Goal: Information Seeking & Learning: Learn about a topic

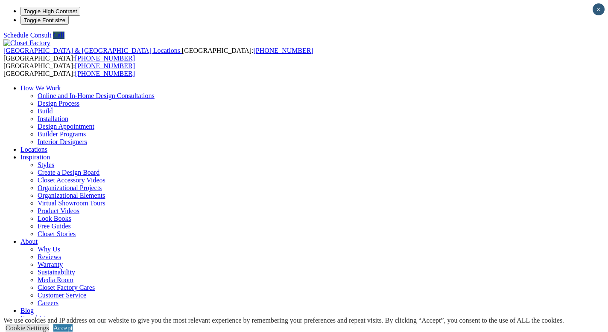
type input "*****"
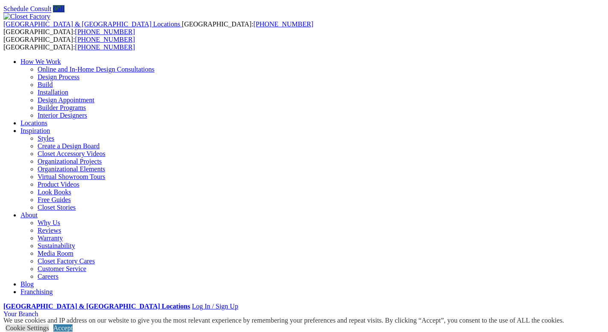
scroll to position [26, 0]
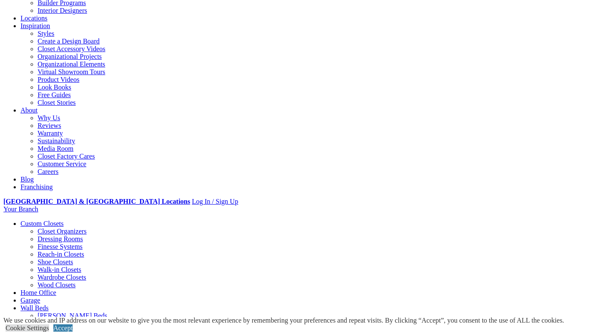
scroll to position [128, 0]
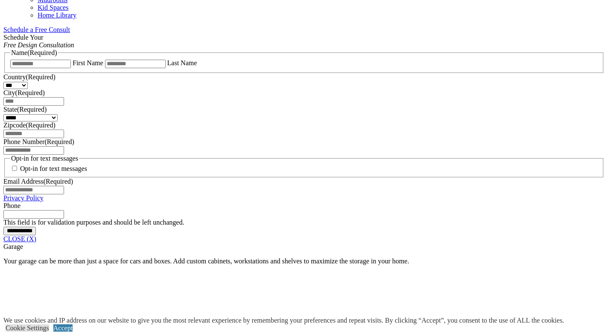
scroll to position [549, 0]
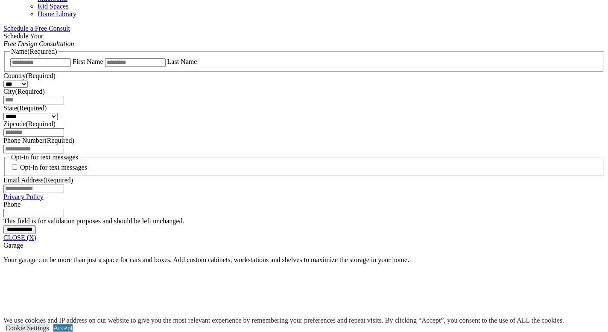
click at [36, 234] on link "CLOSE (X)" at bounding box center [19, 237] width 33 height 7
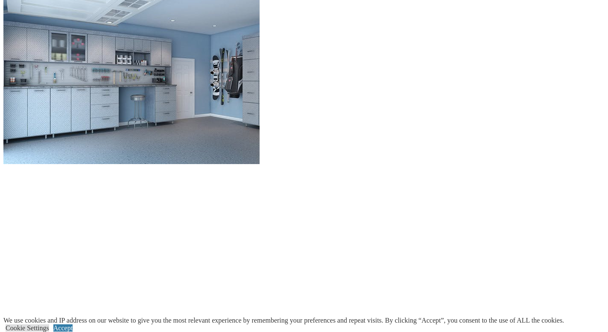
scroll to position [815, 0]
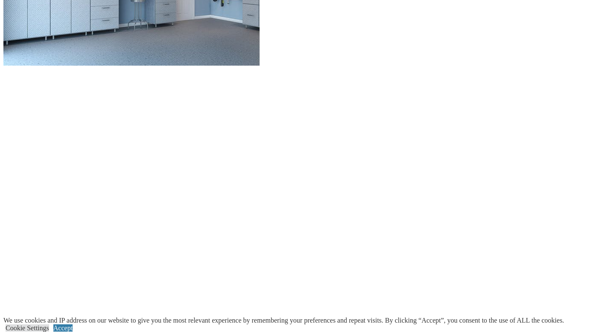
scroll to position [913, 0]
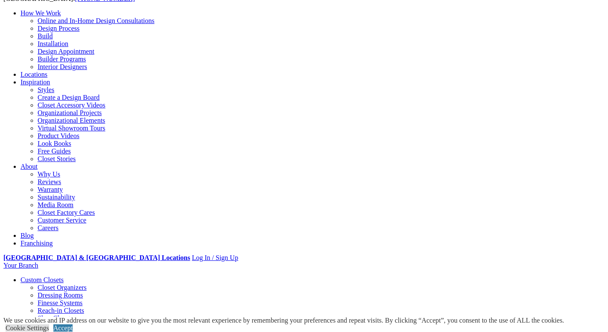
scroll to position [72, 0]
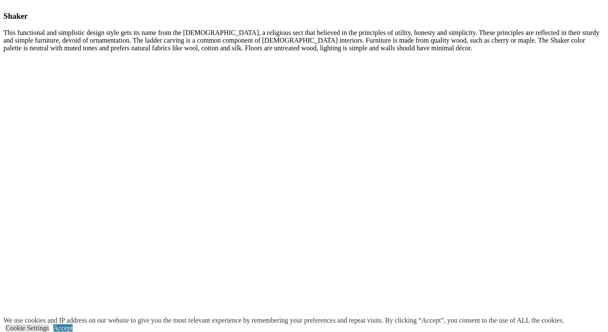
scroll to position [3497, 0]
